Goal: Task Accomplishment & Management: Use online tool/utility

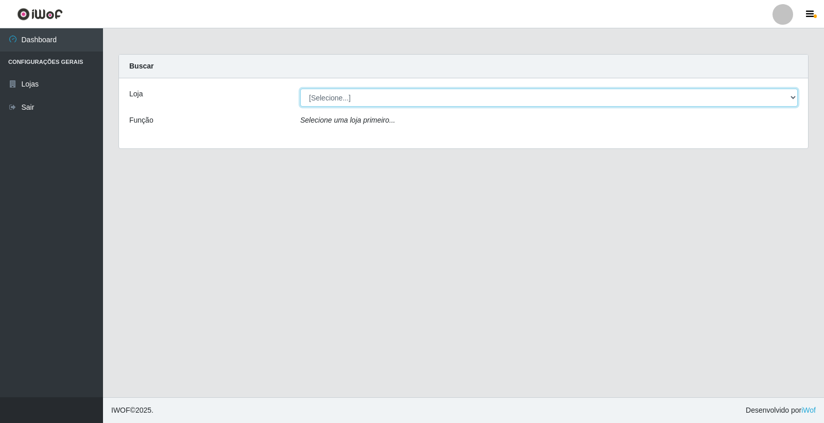
click at [362, 99] on select "[Selecione...] O Feirão - [GEOGRAPHIC_DATA]" at bounding box center [549, 98] width 498 height 18
select select "327"
click at [300, 89] on select "[Selecione...] O Feirão - [GEOGRAPHIC_DATA]" at bounding box center [549, 98] width 498 height 18
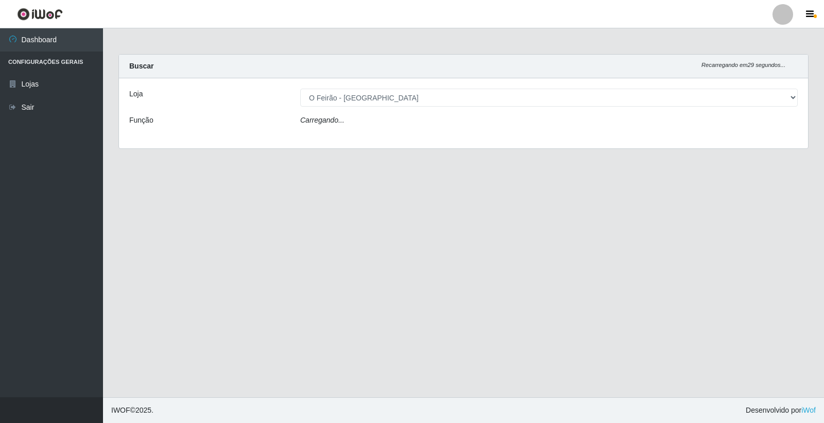
click at [156, 186] on main "Carregando... Buscar Recarregando em 29 segundos... Loja [Selecione...] O Feirã…" at bounding box center [463, 212] width 721 height 369
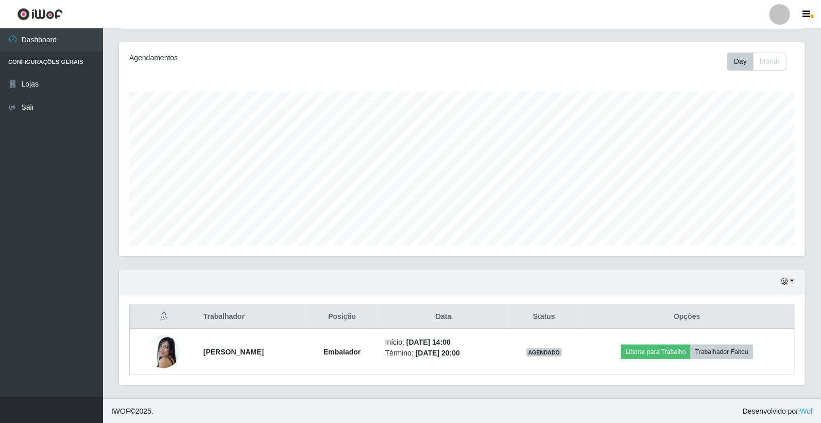
scroll to position [124, 0]
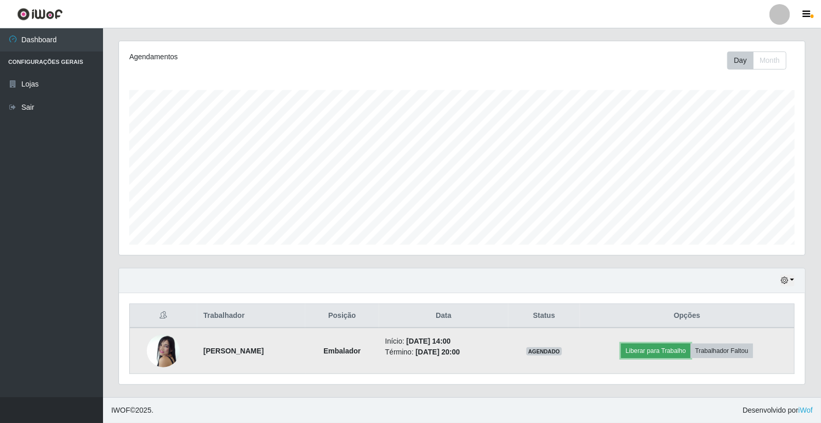
click at [660, 353] on button "Liberar para Trabalho" at bounding box center [656, 351] width 70 height 14
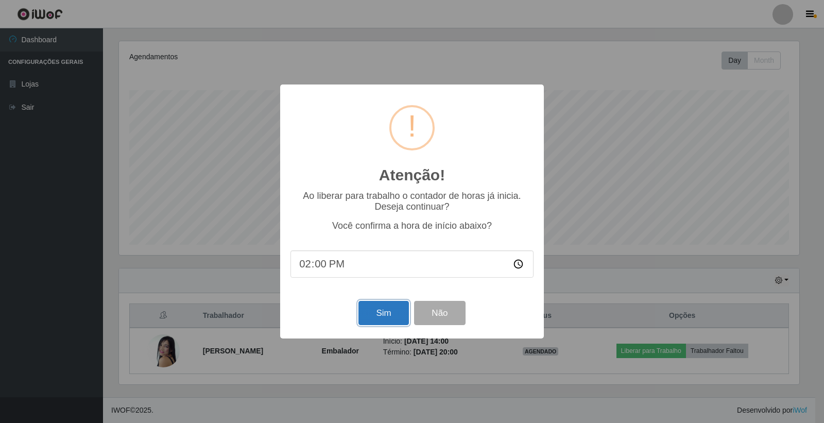
click at [376, 316] on button "Sim" at bounding box center [383, 313] width 50 height 24
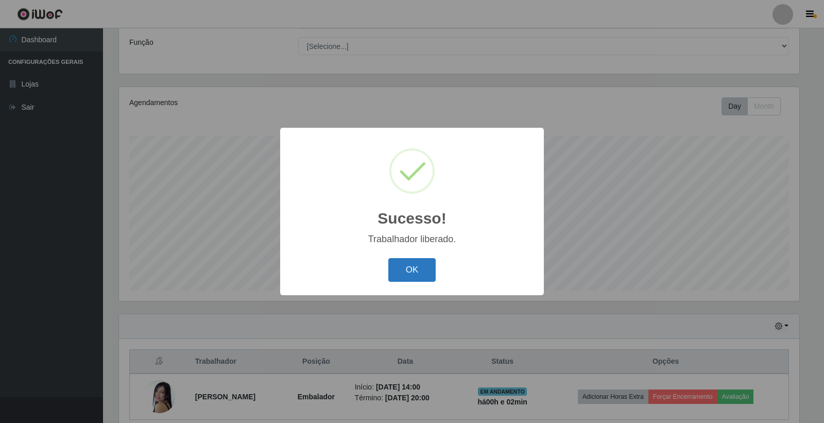
click at [425, 266] on button "OK" at bounding box center [412, 270] width 48 height 24
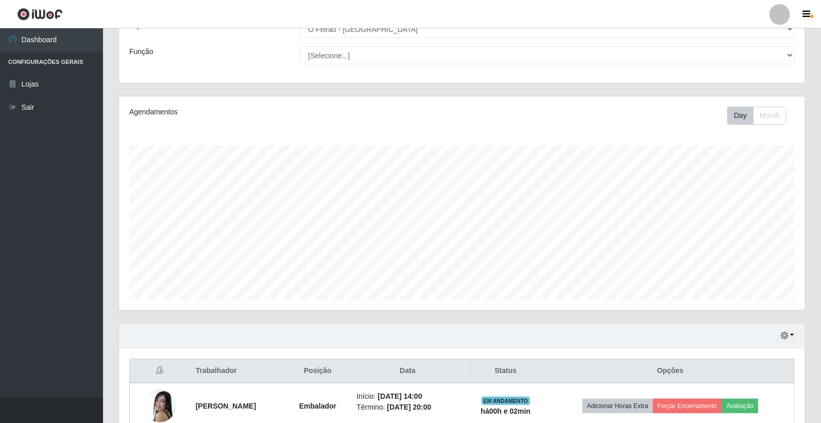
scroll to position [124, 0]
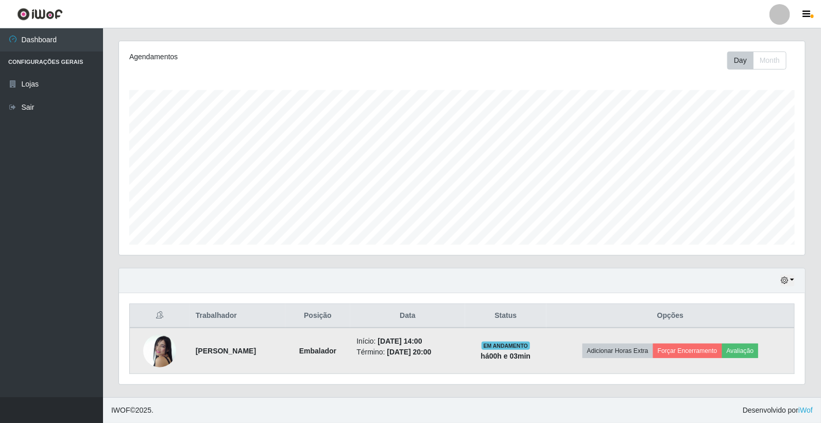
click at [160, 351] on img at bounding box center [159, 350] width 33 height 47
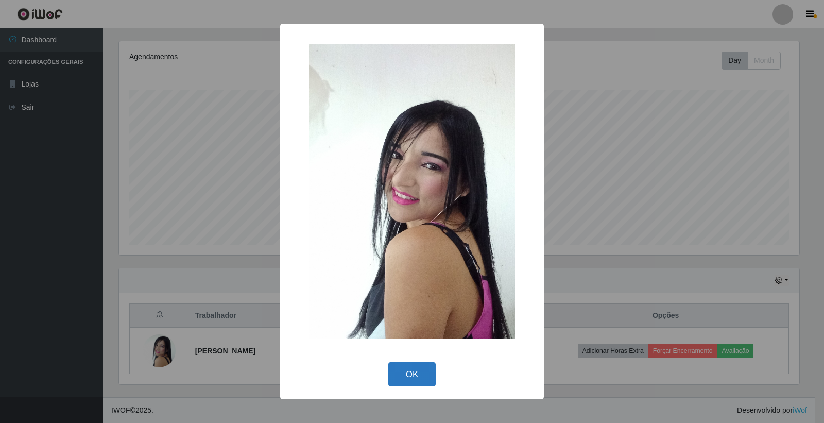
click at [414, 372] on button "OK" at bounding box center [412, 374] width 48 height 24
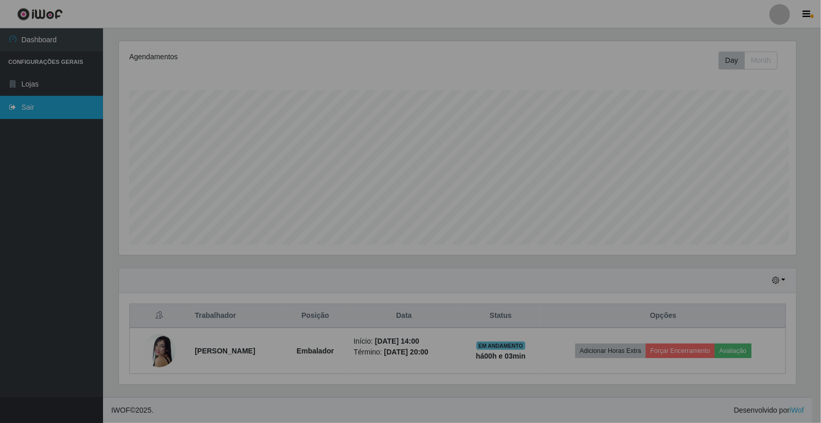
scroll to position [213, 686]
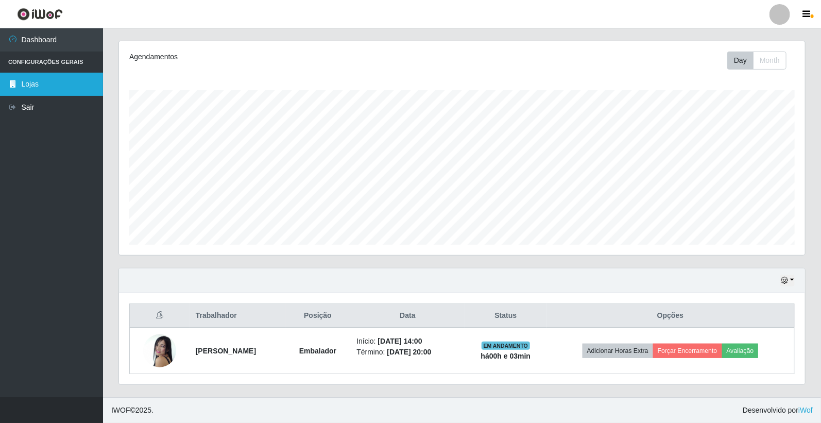
click at [45, 75] on link "Lojas" at bounding box center [51, 84] width 103 height 23
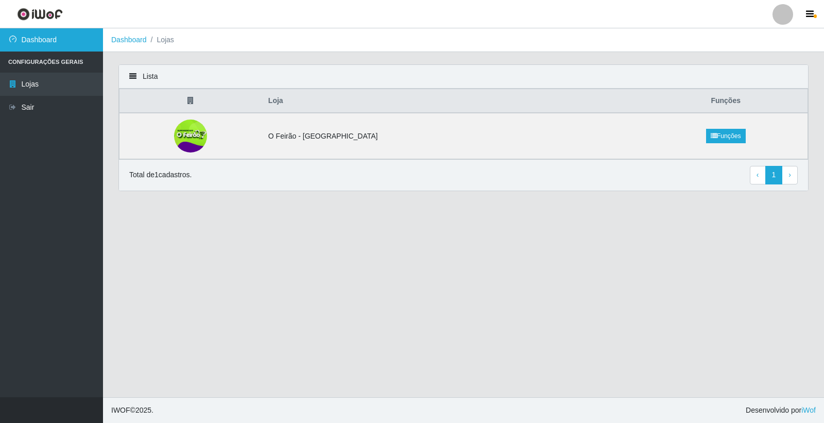
click at [38, 29] on link "Dashboard" at bounding box center [51, 39] width 103 height 23
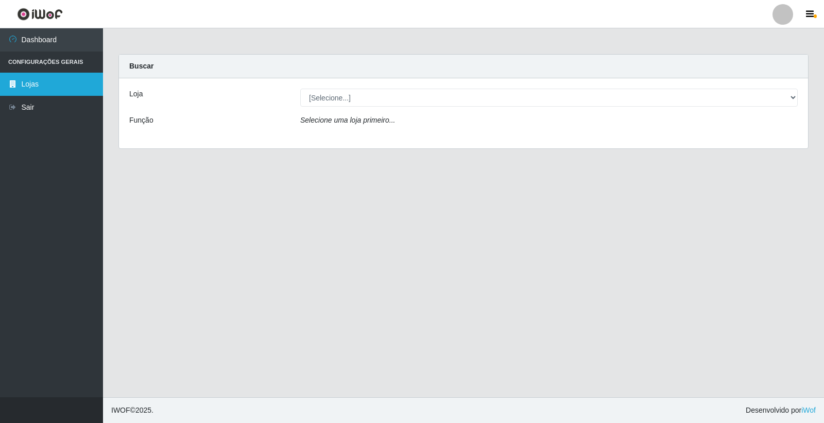
click at [37, 88] on link "Lojas" at bounding box center [51, 84] width 103 height 23
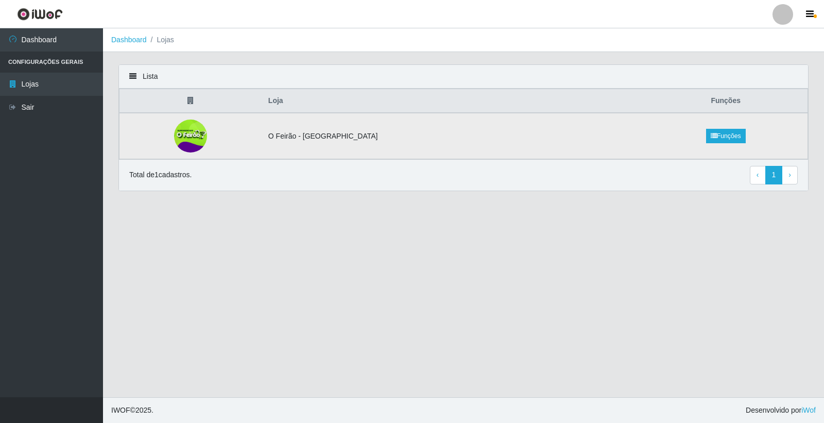
click at [209, 136] on img at bounding box center [191, 135] width 36 height 33
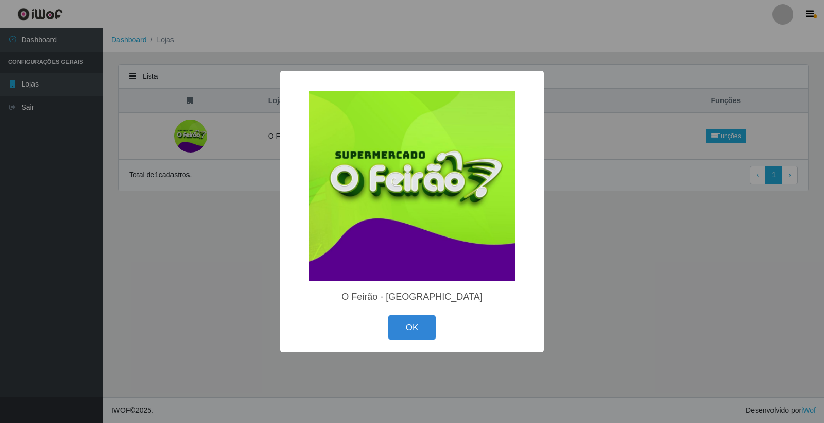
click at [237, 317] on div "× O Feirão - [GEOGRAPHIC_DATA] [GEOGRAPHIC_DATA] Cancel" at bounding box center [412, 211] width 824 height 423
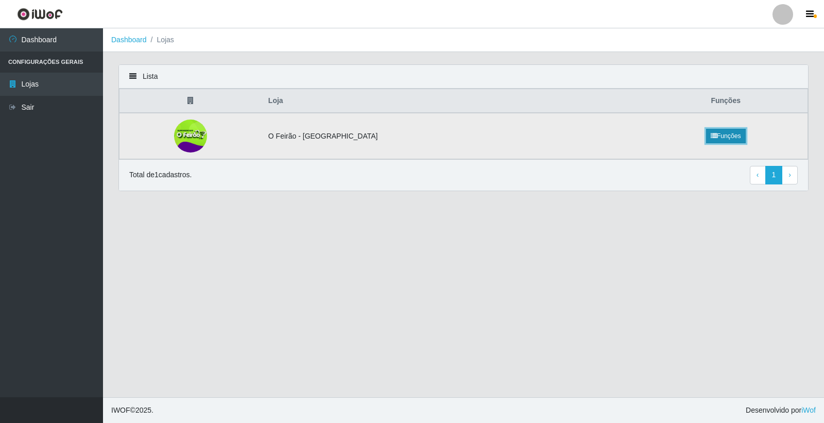
click at [712, 140] on link "Funções" at bounding box center [726, 136] width 40 height 14
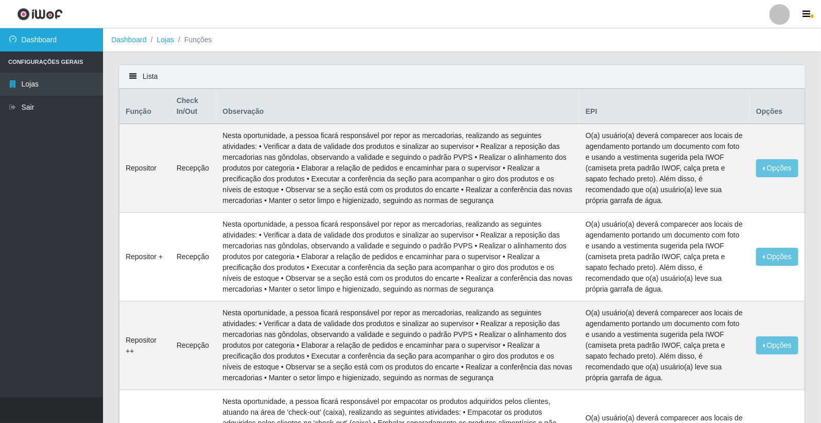
click at [35, 29] on link "Dashboard" at bounding box center [51, 39] width 103 height 23
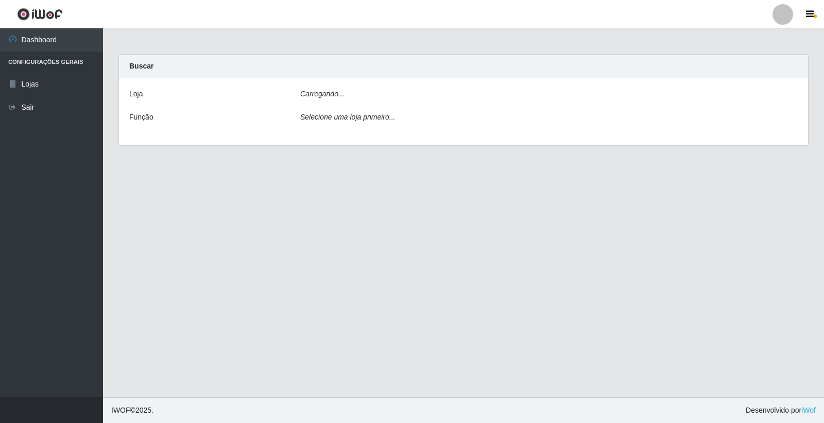
click at [35, 11] on img at bounding box center [40, 14] width 46 height 13
click at [42, 12] on img at bounding box center [40, 14] width 46 height 13
drag, startPoint x: 42, startPoint y: 12, endPoint x: 44, endPoint y: 28, distance: 15.5
click at [42, 13] on img at bounding box center [40, 14] width 46 height 13
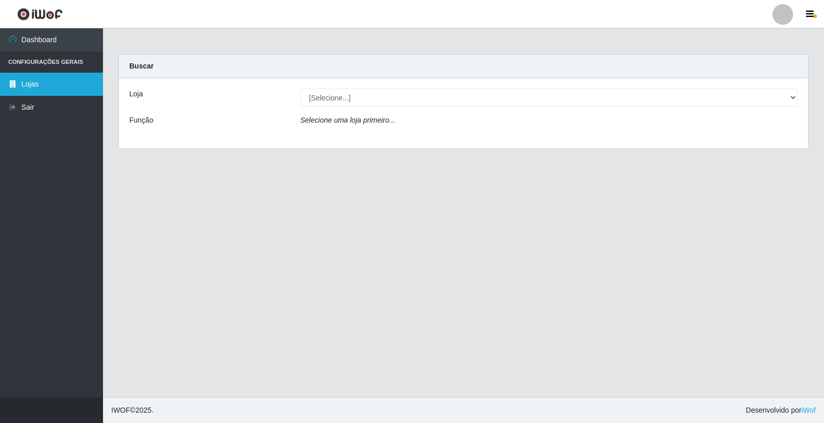
click at [43, 81] on link "Lojas" at bounding box center [51, 84] width 103 height 23
